Goal: Find specific page/section: Find specific page/section

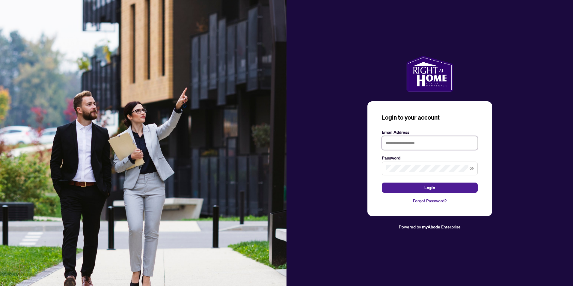
click at [415, 137] on input "text" at bounding box center [430, 143] width 96 height 14
type input "**********"
click at [454, 187] on button "Login" at bounding box center [430, 187] width 96 height 10
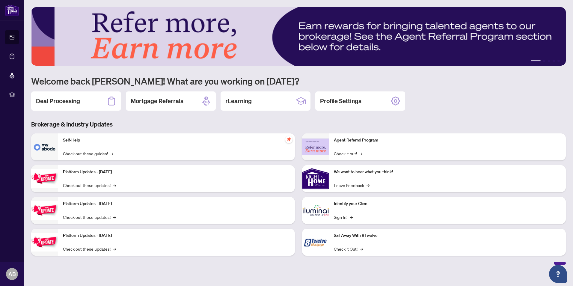
click at [142, 173] on p "Platform Updates - [DATE]" at bounding box center [176, 172] width 227 height 7
click at [98, 183] on link "Check out these updates! →" at bounding box center [89, 185] width 53 height 7
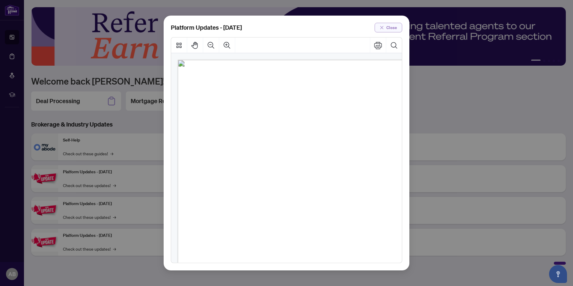
click at [389, 28] on span "Close" at bounding box center [391, 28] width 11 height 10
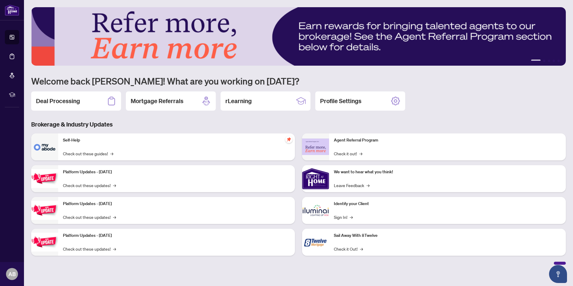
click at [76, 148] on div "Self-Help Check out these guides! →" at bounding box center [176, 146] width 237 height 27
click at [82, 156] on link "Check out these guides! →" at bounding box center [88, 153] width 50 height 7
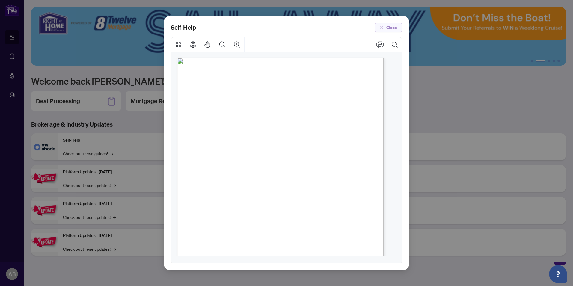
click at [384, 28] on icon "close" at bounding box center [382, 27] width 4 height 4
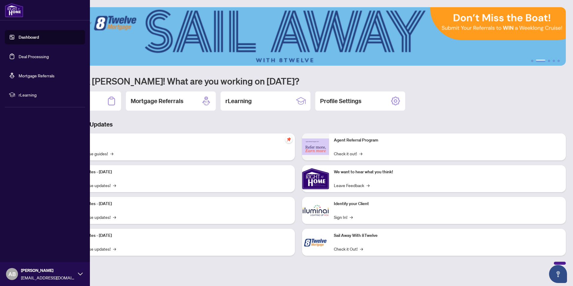
click at [31, 34] on link "Dashboard" at bounding box center [29, 36] width 20 height 5
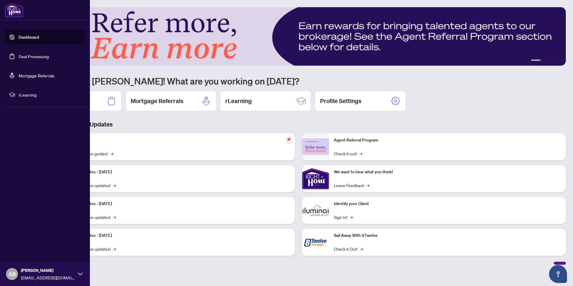
click at [23, 38] on link "Dashboard" at bounding box center [29, 36] width 20 height 5
click at [28, 54] on link "Deal Processing" at bounding box center [34, 56] width 30 height 5
